Goal: Task Accomplishment & Management: Manage account settings

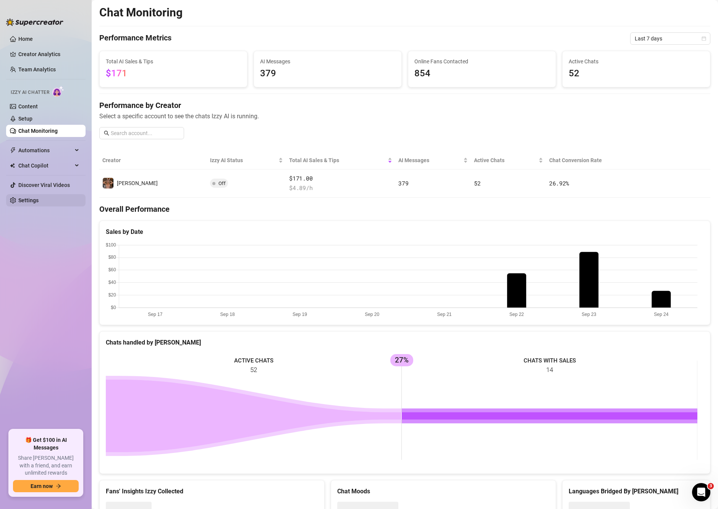
click at [27, 202] on link "Settings" at bounding box center [28, 200] width 20 height 6
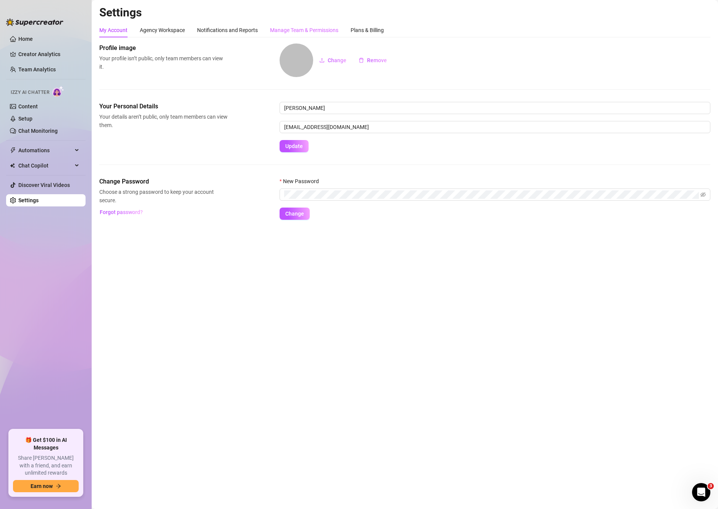
click at [304, 35] on div "Manage Team & Permissions" at bounding box center [304, 30] width 68 height 15
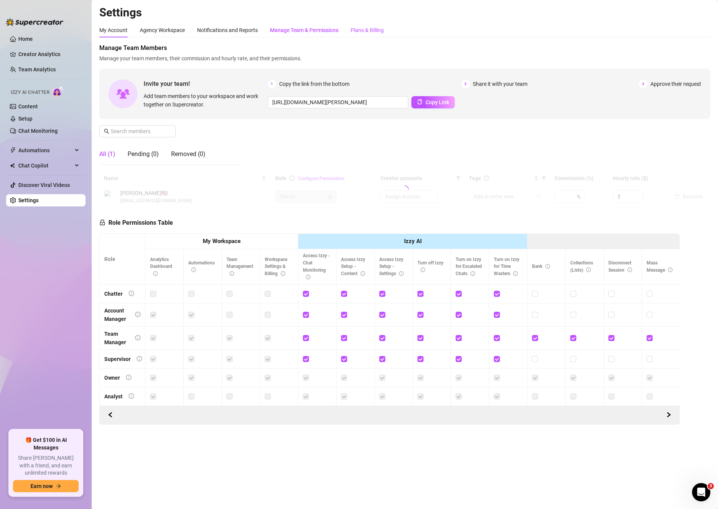
click at [380, 32] on div "Plans & Billing" at bounding box center [367, 30] width 33 height 8
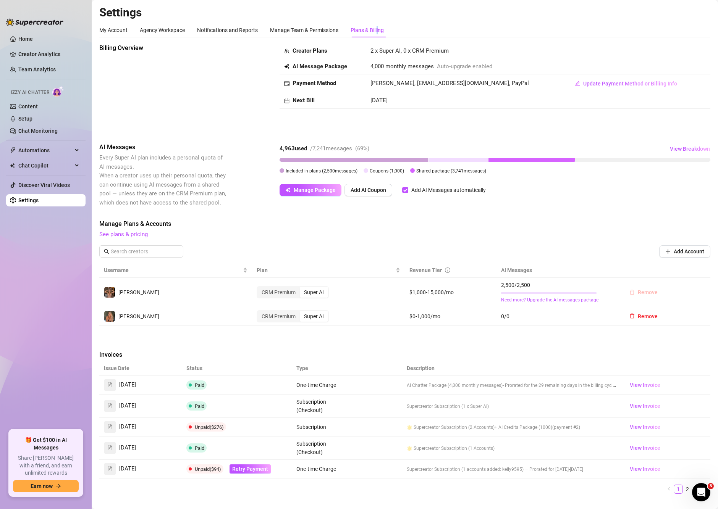
click at [643, 293] on span "Remove" at bounding box center [648, 292] width 20 height 6
click at [690, 276] on span "OK" at bounding box center [689, 273] width 7 height 6
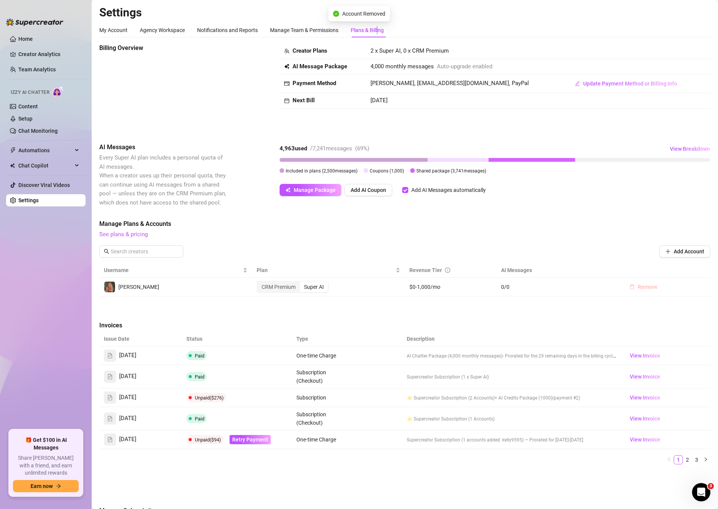
click at [642, 288] on span "Remove" at bounding box center [648, 287] width 20 height 6
click at [686, 267] on span "OK" at bounding box center [689, 267] width 7 height 6
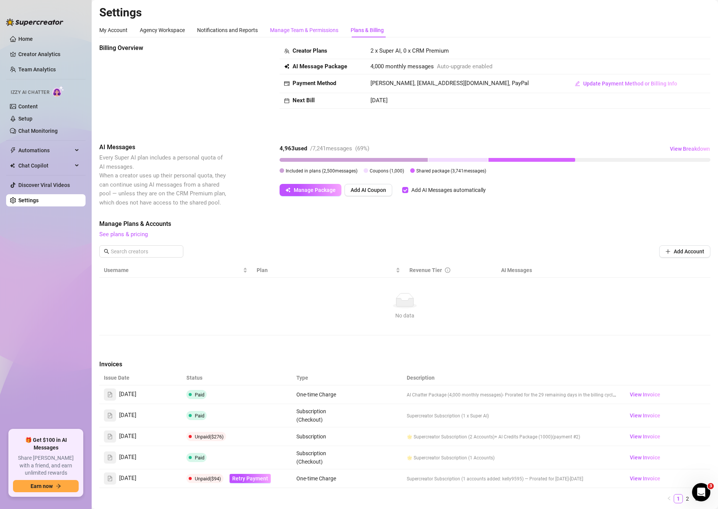
click at [302, 30] on div "Manage Team & Permissions" at bounding box center [304, 30] width 68 height 8
